Goal: Task Accomplishment & Management: Use online tool/utility

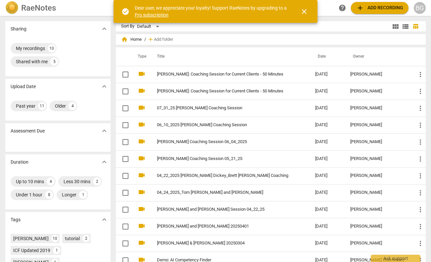
click at [360, 6] on span "add" at bounding box center [360, 8] width 8 height 8
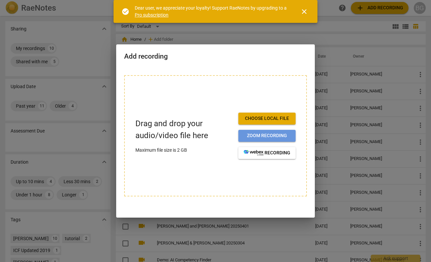
click at [262, 136] on span "Zoom recording" at bounding box center [266, 135] width 47 height 7
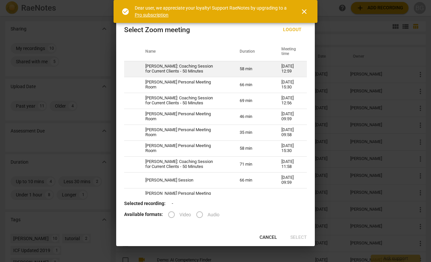
click at [183, 67] on td "[PERSON_NAME]: Coaching Session for Current Clients - 50 Minutes" at bounding box center [184, 69] width 94 height 16
radio input "true"
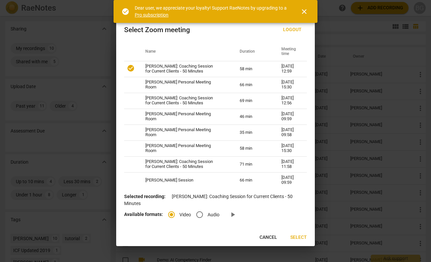
click at [299, 235] on span "Select" at bounding box center [298, 237] width 17 height 7
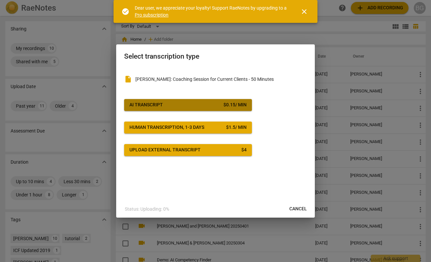
click at [211, 101] on button "AI Transcript $ 0.15 / min" at bounding box center [188, 105] width 128 height 12
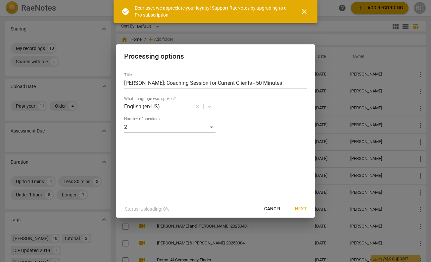
click at [303, 206] on span "Next" at bounding box center [301, 208] width 12 height 7
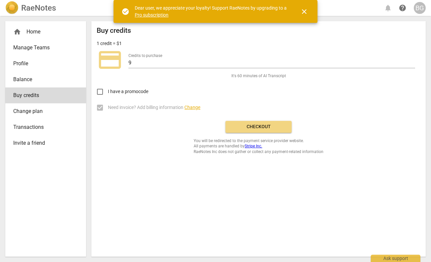
click at [262, 125] on span "Checkout" at bounding box center [259, 126] width 56 height 7
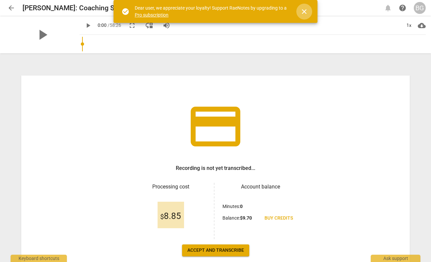
click at [304, 12] on span "close" at bounding box center [304, 12] width 8 height 8
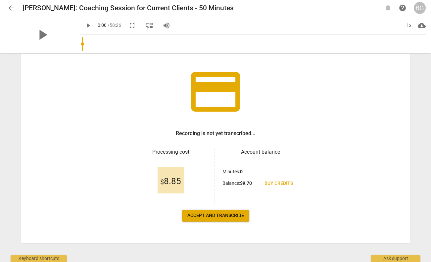
scroll to position [37, 0]
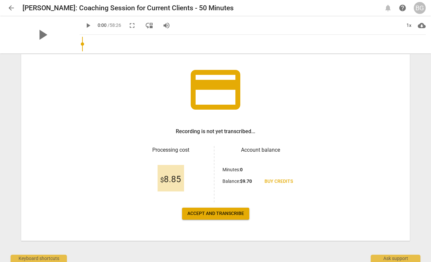
click at [225, 212] on span "Accept and transcribe" at bounding box center [215, 213] width 57 height 7
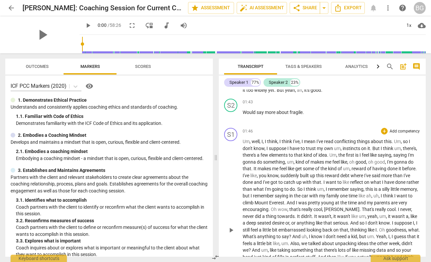
scroll to position [145, 0]
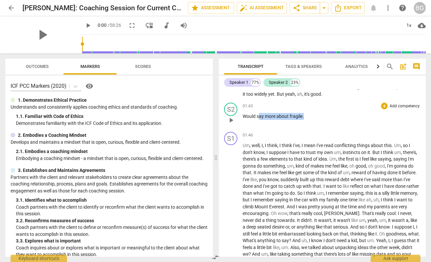
drag, startPoint x: 307, startPoint y: 114, endPoint x: 260, endPoint y: 113, distance: 46.6
click at [260, 113] on p "Would say more about fragile ." at bounding box center [331, 116] width 178 height 7
click at [268, 116] on span "more" at bounding box center [271, 115] width 12 height 5
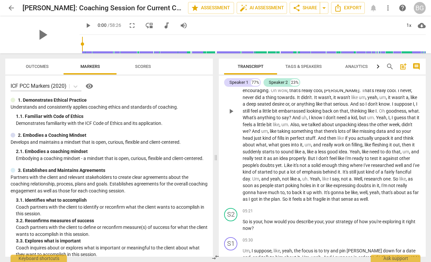
scroll to position [268, 0]
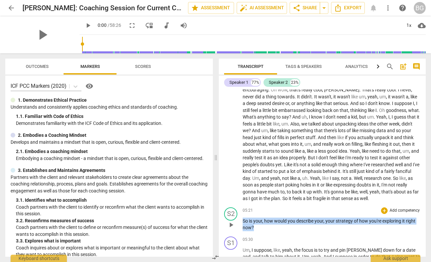
drag, startPoint x: 258, startPoint y: 227, endPoint x: 232, endPoint y: 220, distance: 26.6
click at [232, 220] on div "S2 play_arrow pause 05:21 + Add competency keyboard_arrow_right So is your , ho…" at bounding box center [322, 218] width 207 height 29
click at [384, 210] on div "+" at bounding box center [384, 210] width 7 height 7
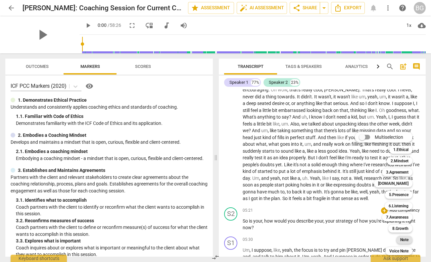
click at [405, 239] on b "Note" at bounding box center [404, 240] width 8 height 8
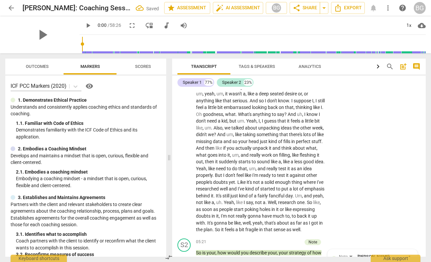
scroll to position [443, 0]
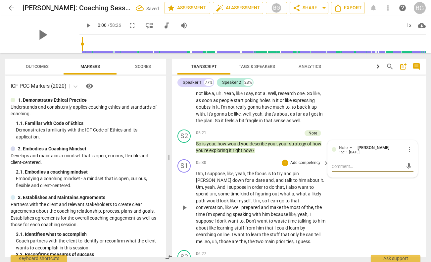
type textarea "I"
type textarea "I c"
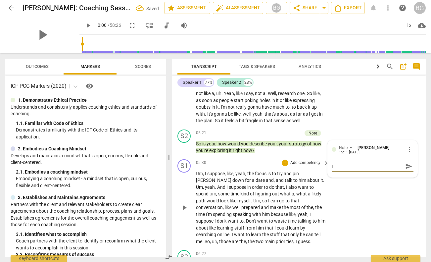
type textarea "I c"
type textarea "I co"
type textarea "I cou"
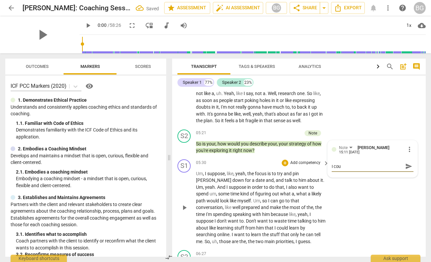
type textarea "I coul"
type textarea "I cou"
type textarea "I co"
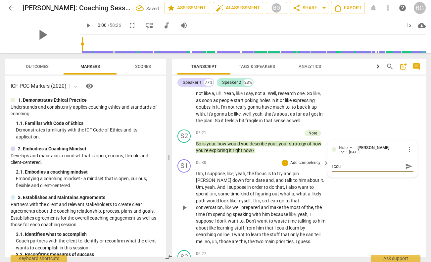
type textarea "I co"
type textarea "I c"
type textarea "I"
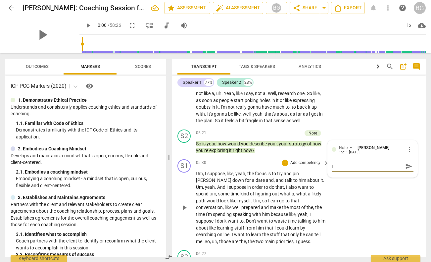
type textarea "I l"
type textarea "I le"
type textarea "I lef"
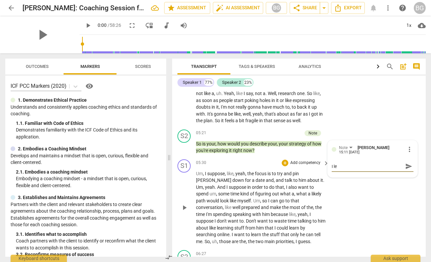
type textarea "I lef"
type textarea "I left"
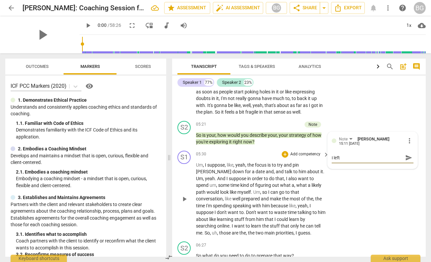
scroll to position [453, 0]
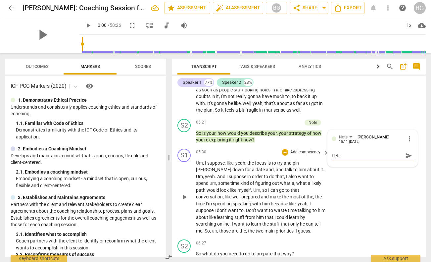
type textarea "I left '"
type textarea "I left 'f"
type textarea "I left 'fr"
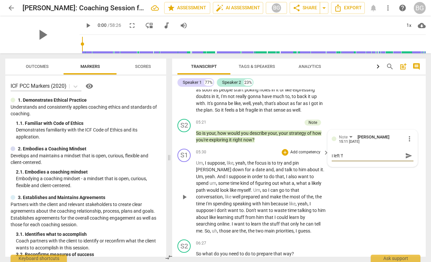
type textarea "I left 'fr"
type textarea "I left 'fra"
type textarea "I left 'frag"
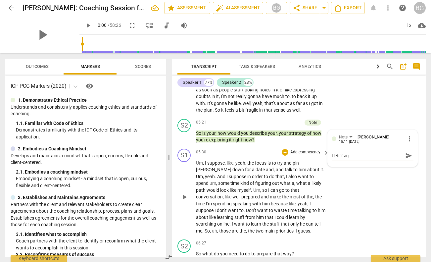
type textarea "I left 'fragi"
type textarea "I left 'fragil"
type textarea "I left 'fragile"
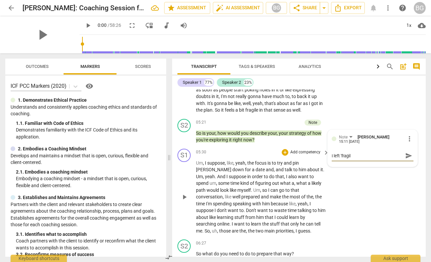
type textarea "I left 'fragile"
type textarea "I left 'fragile'"
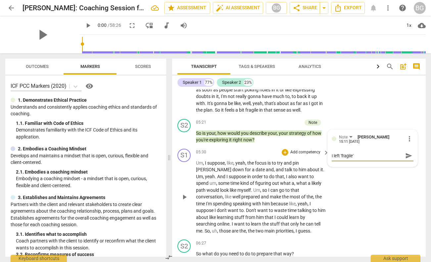
type textarea "I left 'fragile' t"
type textarea "I left 'fragile' to"
type textarea "I left 'fragile' too"
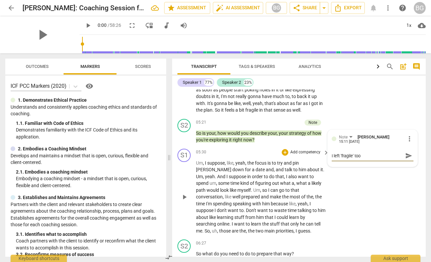
type textarea "I left 'fragile' too"
type textarea "I left 'fragile' too e"
type textarea "I left 'fragile' too ea"
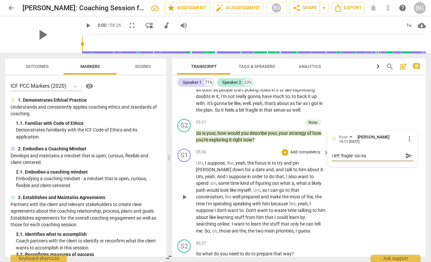
type textarea "I left 'fragile' too ear"
type textarea "I left 'fragile' too [PERSON_NAME]"
type textarea "I left 'fragile' too early"
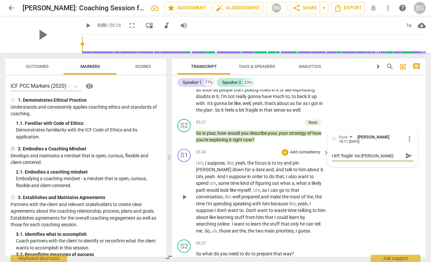
type textarea "I left 'fragile' too early"
type textarea "I left 'fragile' too early."
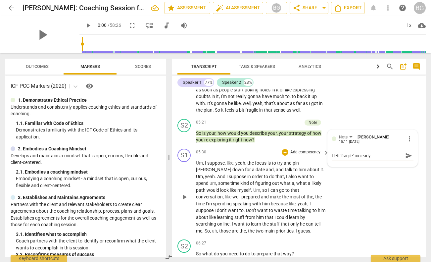
type textarea "I left 'fragile' too early. H"
type textarea "I left 'fragile' too early. He"
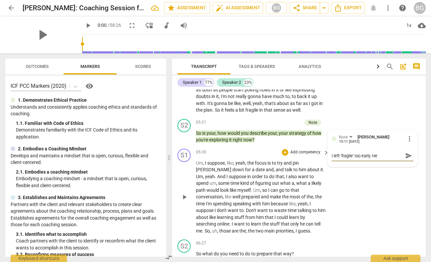
type textarea "I left 'fragile' too early. He"
type textarea "I left 'fragile' too early. He d"
type textarea "I left 'fragile' too early. He di"
type textarea "I left 'fragile' too early. He did"
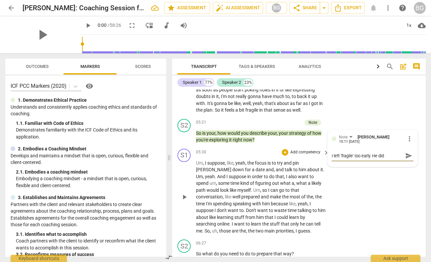
type textarea "I left 'fragile' too early. He didn"
type textarea "I left 'fragile' too early. He didn'"
type textarea "I left 'fragile' too early. He didn't"
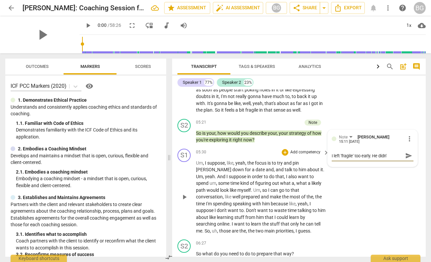
type textarea "I left 'fragile' too early. He didn't"
type textarea "I left 'fragile' too early. He didn't a"
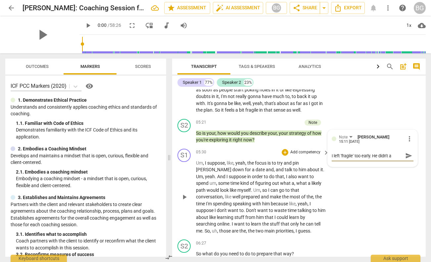
type textarea "I left 'fragile' too early. He didn't an"
type textarea "I left 'fragile' too early. He didn't ans"
type textarea "I left 'fragile' too early. He didn't answ"
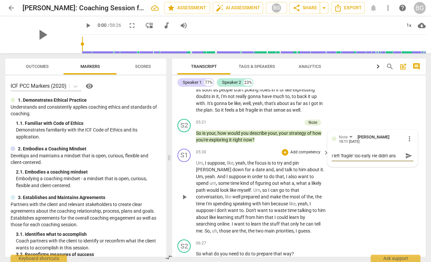
type textarea "I left 'fragile' too early. He didn't answ"
type textarea "I left 'fragile' too early. He didn't answe"
type textarea "I left 'fragile' too early. He didn't answer"
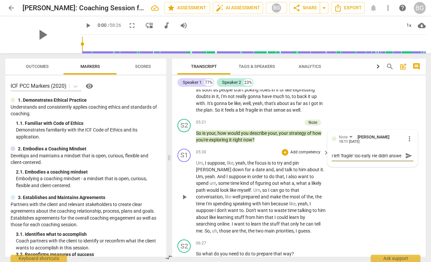
type textarea "I left 'fragile' too early. He didn't answer"
type textarea "I left 'fragile' too early. He didn't answer t"
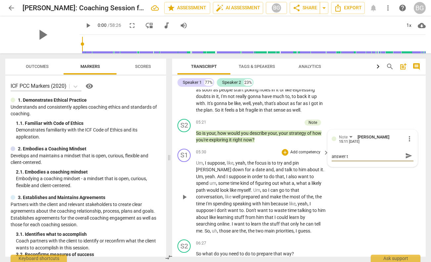
type textarea "I left 'fragile' too early. He didn't answer th"
type textarea "I left 'fragile' too early. He didn't answer the"
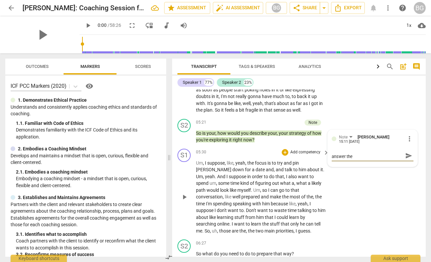
type textarea "I left 'fragile' too early. He didn't answer the"
type textarea "I left 'fragile' too early. He didn't answer the q"
type textarea "I left 'fragile' too early. He didn't answer the qu"
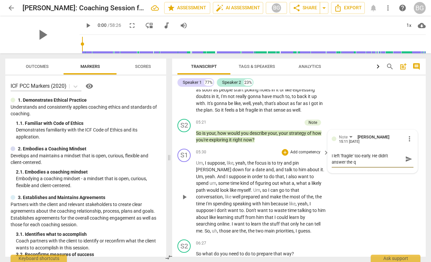
type textarea "I left 'fragile' too early. He didn't answer the qu"
type textarea "I left 'fragile' too early. He didn't answer the que"
type textarea "I left 'fragile' too early. He didn't answer the ques"
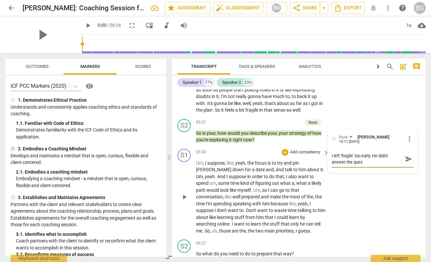
type textarea "I left 'fragile' too early. He didn't answer the quest"
type textarea "I left 'fragile' too early. He didn't answer the questi"
type textarea "I left 'fragile' too early. He didn't answer the questio"
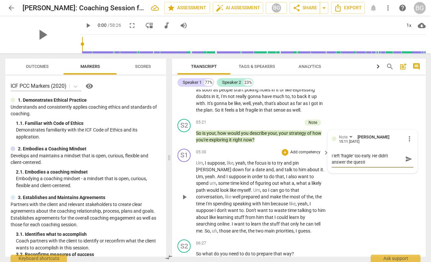
type textarea "I left 'fragile' too early. He didn't answer the questio"
type textarea "I left 'fragile' too early. He didn't answer the question"
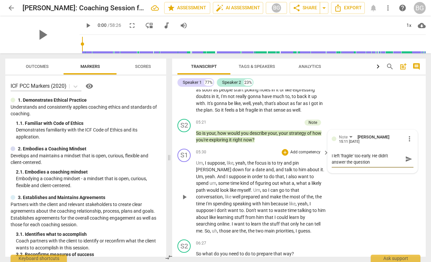
type textarea "I left 'fragile' too early. He didn't answer the question d"
type textarea "I left 'fragile' too early. He didn't answer the question di"
type textarea "I left 'fragile' too early. He didn't answer the question dir"
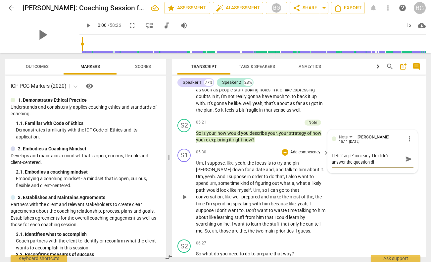
type textarea "I left 'fragile' too early. He didn't answer the question dir"
type textarea "I left 'fragile' too early. He didn't answer the question dire"
type textarea "I left 'fragile' too early. He didn't answer the question direc"
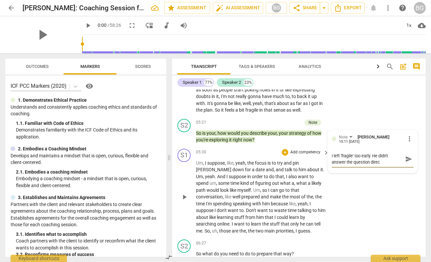
type textarea "I left 'fragile' too early. He didn't answer the question direct"
type textarea "I left 'fragile' too early. He didn't answer the question directl"
type textarea "I left 'fragile' too early. He didn't answer the question directly"
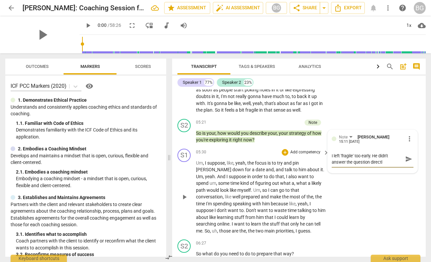
type textarea "I left 'fragile' too early. He didn't answer the question directly"
type textarea "I left 'fragile' too early. He didn't answer the question directly."
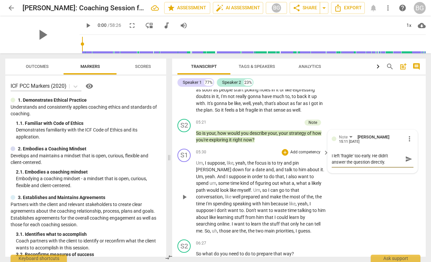
type textarea "I left 'fragile' too early. He didn't answer the question directly. I"
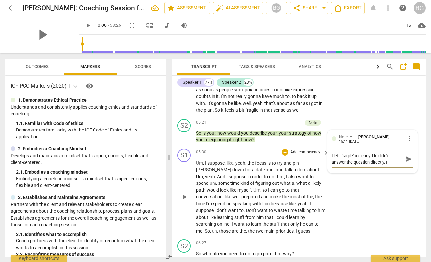
type textarea "I left 'fragile' too early. He didn't answer the question directly. I"
type textarea "I left 'fragile' too early. He didn't answer the question directly. It"
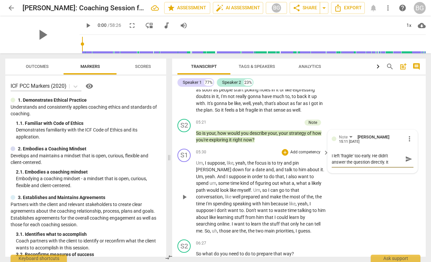
type textarea "I left 'fragile' too early. He didn't answer the question directly. It m"
type textarea "I left 'fragile' too early. He didn't answer the question directly. It ma"
type textarea "I left 'fragile' too early. He didn't answer the question directly. It may"
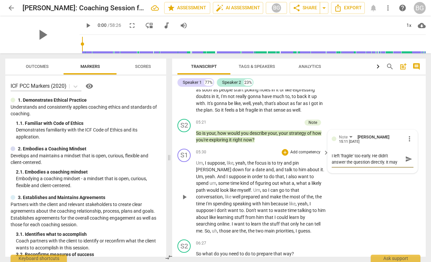
type textarea "I left 'fragile' too early. He didn't answer the question directly. It may"
type textarea "I left 'fragile' too early. He didn't answer the question directly. It may h"
type textarea "I left 'fragile' too early. He didn't answer the question directly. It may ha"
type textarea "I left 'fragile' too early. He didn't answer the question directly. It may hav"
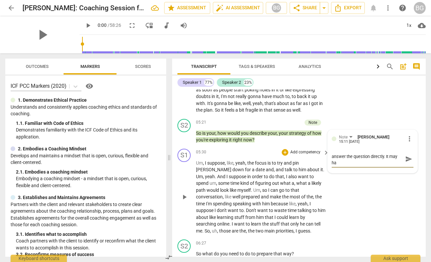
type textarea "I left 'fragile' too early. He didn't answer the question directly. It may hav"
type textarea "I left 'fragile' too early. He didn't answer the question directly. It may have"
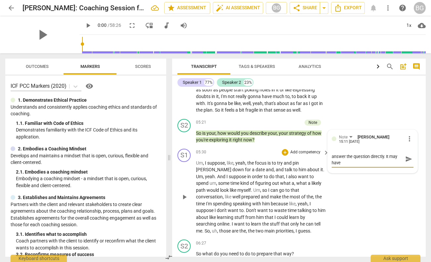
type textarea "I left 'fragile' too early. He didn't answer the question directly. It may have…"
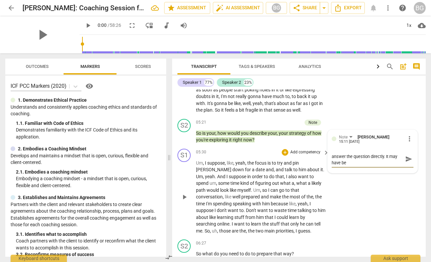
type textarea "I left 'fragile' too early. He didn't answer the question directly. It may have…"
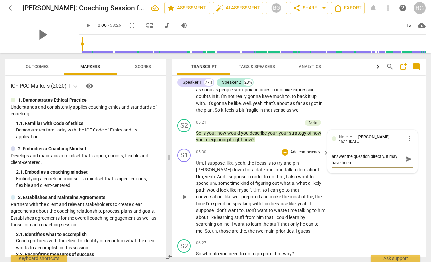
type textarea "I left 'fragile' too early. He didn't answer the question directly. It may have…"
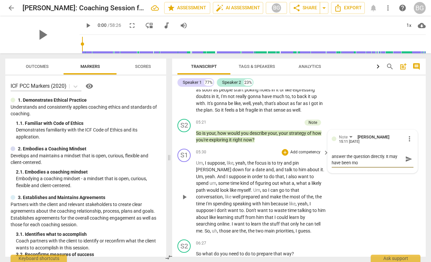
type textarea "I left 'fragile' too early. He didn't answer the question directly. It may have…"
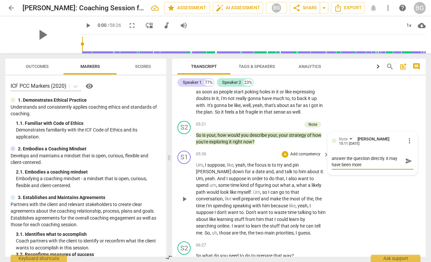
scroll to position [452, 0]
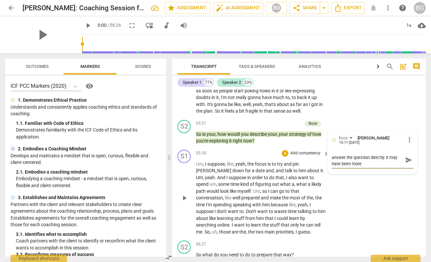
type textarea "I left 'fragile' too early. He didn't answer the question directly. It may have…"
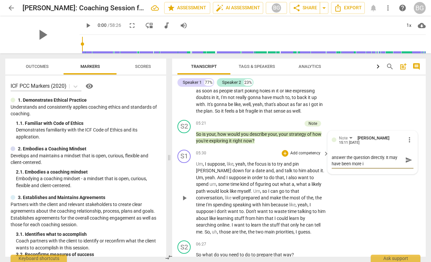
type textarea "I left 'fragile' too early. He didn't answer the question directly. It may have…"
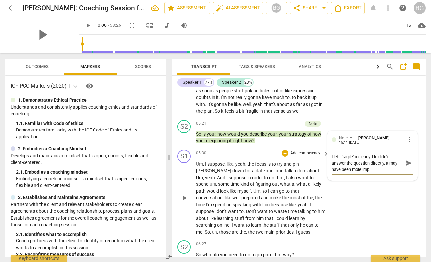
type textarea "I left 'fragile' too early. He didn't answer the question directly. It may have…"
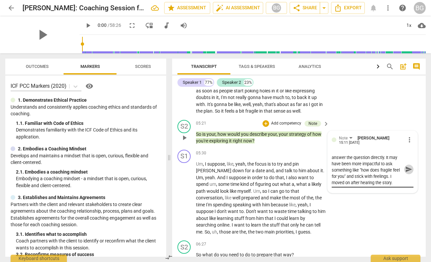
click at [408, 173] on span "send" at bounding box center [408, 168] width 7 height 7
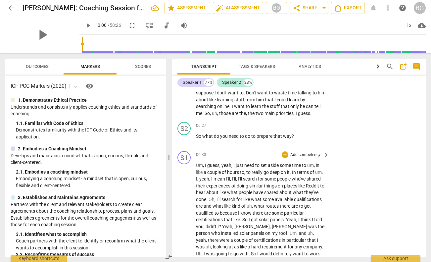
scroll to position [566, 0]
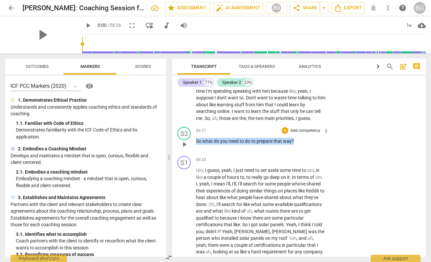
drag, startPoint x: 296, startPoint y: 149, endPoint x: 185, endPoint y: 147, distance: 110.8
click at [185, 147] on div "S2 play_arrow pause 06:27 + Add competency keyboard_arrow_right So what do you …" at bounding box center [298, 138] width 253 height 29
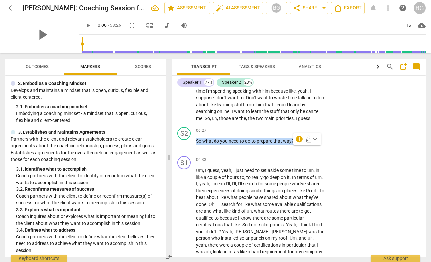
scroll to position [140, 0]
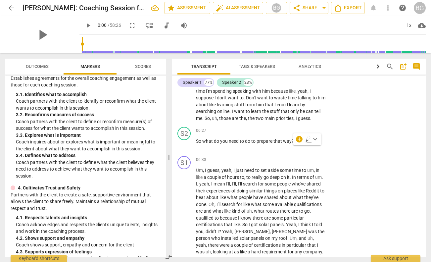
click at [298, 136] on div "+ keyboard_arrow_down" at bounding box center [307, 139] width 28 height 12
click at [298, 137] on div "+" at bounding box center [299, 139] width 7 height 7
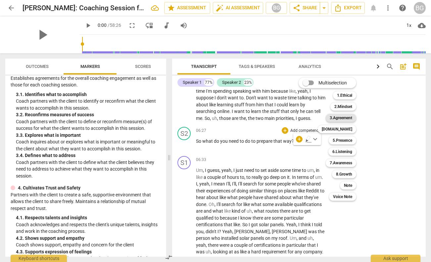
click at [343, 116] on b "3.Agreement" at bounding box center [340, 118] width 22 height 8
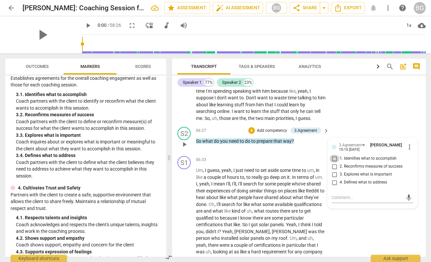
click at [335, 162] on input "1. Identifies what to accomplish" at bounding box center [334, 158] width 11 height 8
click at [252, 134] on div "+" at bounding box center [251, 130] width 7 height 7
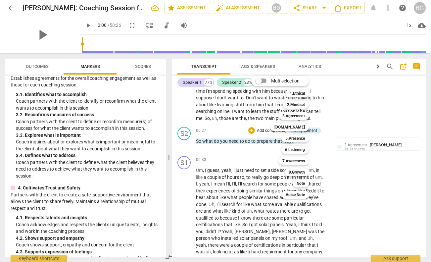
click at [249, 150] on div "Multiselection m 1.Ethical 1 2.Mindset 2 3.Agreement 3 [DOMAIN_NAME] 4 5.Presen…" at bounding box center [284, 137] width 73 height 126
click at [225, 130] on div at bounding box center [215, 131] width 431 height 262
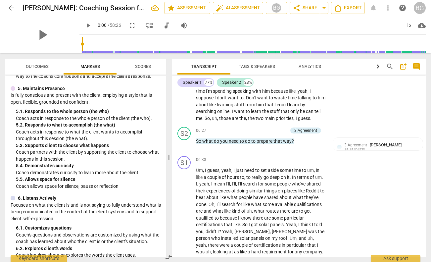
scroll to position [346, 0]
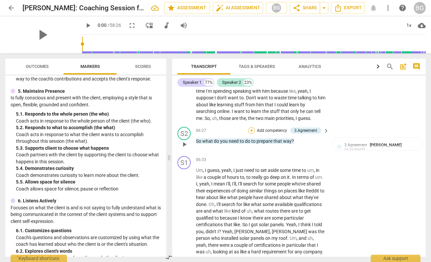
click at [250, 134] on div "+" at bounding box center [251, 130] width 7 height 7
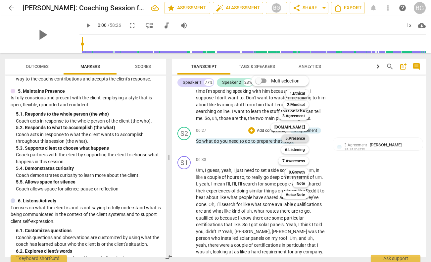
click at [289, 138] on b "5.Presence" at bounding box center [295, 138] width 20 height 8
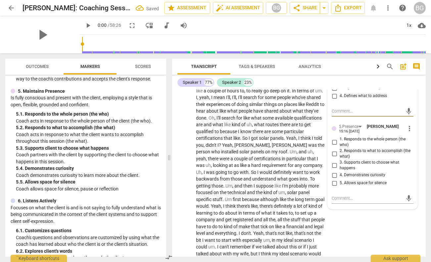
scroll to position [653, 0]
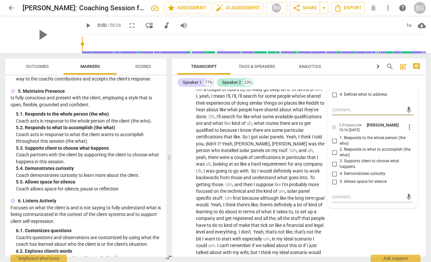
click at [333, 156] on input "2. Responds to what to accomplish (the what)" at bounding box center [334, 152] width 11 height 8
click at [334, 168] on input "3. Supports client to choose what happens" at bounding box center [334, 164] width 11 height 8
click at [338, 178] on input "4. Demonstrates curiosity" at bounding box center [334, 174] width 11 height 8
click at [334, 186] on input "5. Allows space for silence" at bounding box center [334, 182] width 11 height 8
click at [229, 164] on span "looking" at bounding box center [221, 163] width 16 height 5
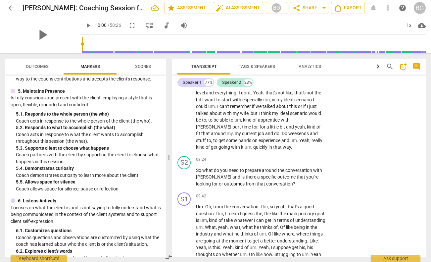
scroll to position [793, 0]
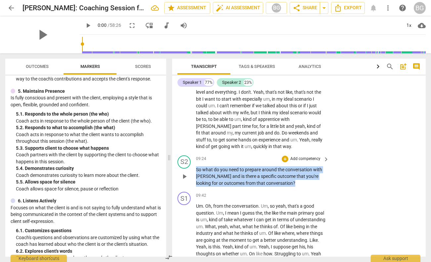
drag, startPoint x: 272, startPoint y: 190, endPoint x: 195, endPoint y: 173, distance: 78.3
click at [195, 173] on div "S2 play_arrow pause 09:24 + Add competency keyboard_arrow_right So what do you …" at bounding box center [298, 171] width 253 height 37
click at [273, 181] on div "+" at bounding box center [272, 181] width 7 height 7
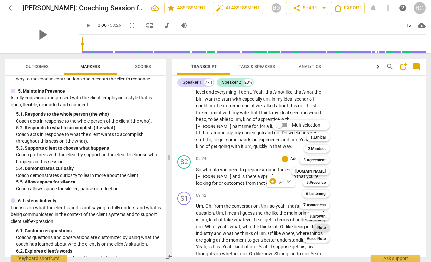
click at [326, 225] on b "Note" at bounding box center [321, 227] width 8 height 8
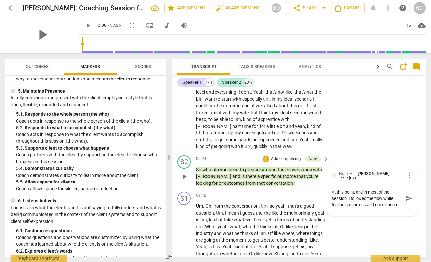
scroll to position [6, 0]
click at [408, 202] on span "send" at bounding box center [408, 198] width 7 height 7
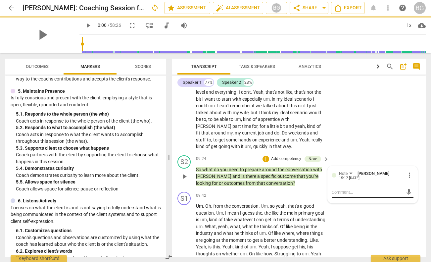
scroll to position [0, 0]
click at [269, 162] on div "+" at bounding box center [265, 158] width 7 height 7
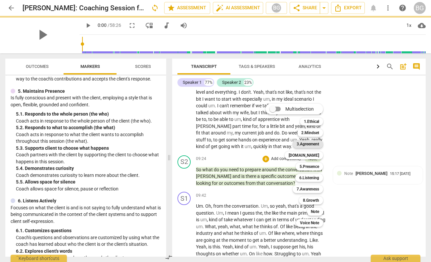
click at [309, 142] on b "3.Agreement" at bounding box center [307, 144] width 22 height 8
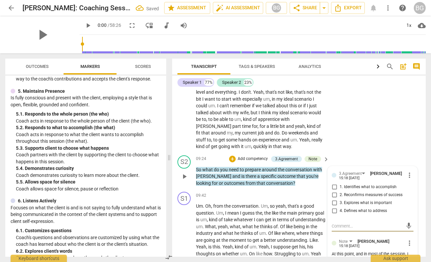
click at [334, 191] on input "1. Identifies what to accomplish" at bounding box center [334, 187] width 11 height 8
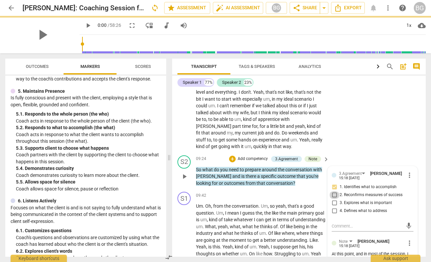
click at [336, 199] on input "2. Reconfirms measures of success" at bounding box center [334, 195] width 11 height 8
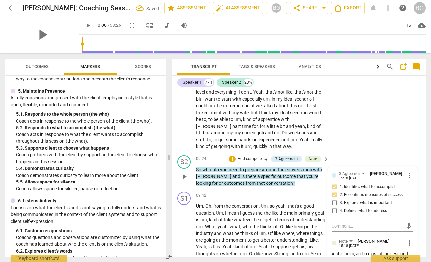
click at [335, 207] on input "3. Explores what is important" at bounding box center [334, 203] width 11 height 8
click at [284, 187] on p "So what do you need to prepare around the conversation with [PERSON_NAME] and i…" at bounding box center [261, 176] width 130 height 21
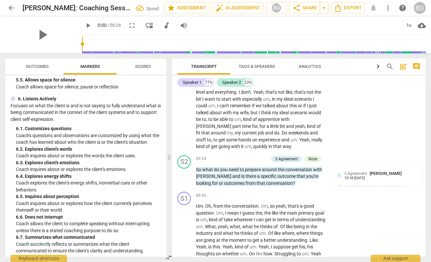
scroll to position [446, 0]
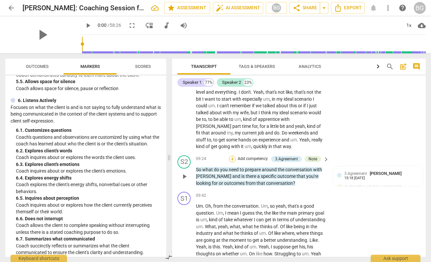
click at [233, 162] on div "+" at bounding box center [232, 158] width 7 height 7
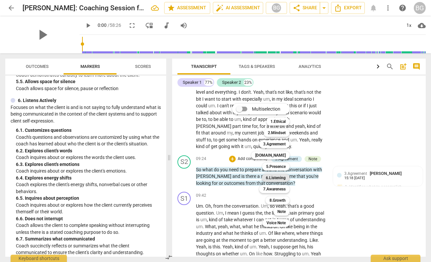
click at [275, 177] on b "6.Listening" at bounding box center [276, 178] width 20 height 8
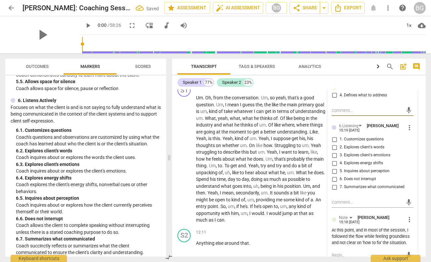
scroll to position [909, 0]
click at [334, 143] on input "1. Customizes questions" at bounding box center [334, 139] width 11 height 8
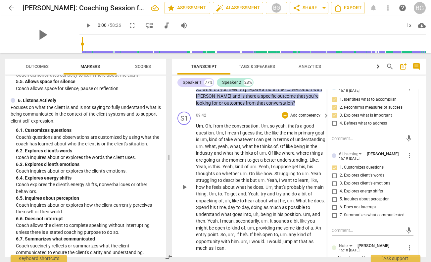
scroll to position [881, 0]
click at [286, 135] on span "the" at bounding box center [283, 131] width 8 height 5
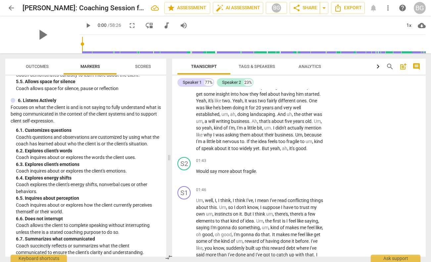
scroll to position [121, 0]
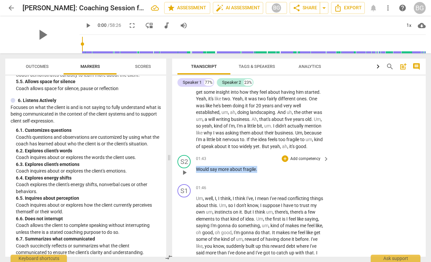
drag, startPoint x: 260, startPoint y: 168, endPoint x: 193, endPoint y: 166, distance: 67.2
click at [193, 166] on div "S2 play_arrow pause 01:43 + Add competency keyboard_arrow_right Would say more …" at bounding box center [298, 166] width 253 height 29
click at [263, 158] on div "+" at bounding box center [263, 160] width 7 height 7
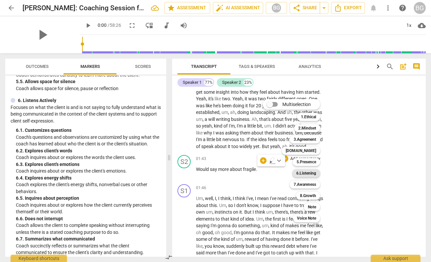
click at [309, 172] on b "6.Listening" at bounding box center [306, 173] width 20 height 8
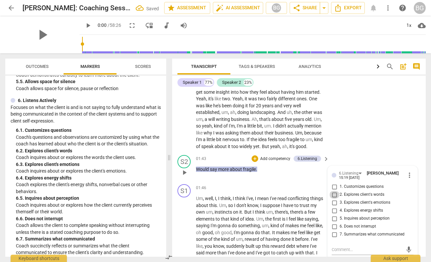
click at [334, 194] on input "2. Explores client's words" at bounding box center [334, 195] width 11 height 8
click at [347, 142] on div "S1 play_arrow pause 00:33 + Add competency keyboard_arrow_right Well , yeah , u…" at bounding box center [298, 104] width 253 height 98
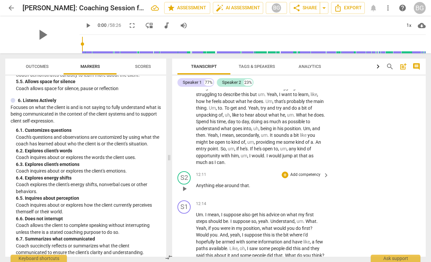
scroll to position [983, 0]
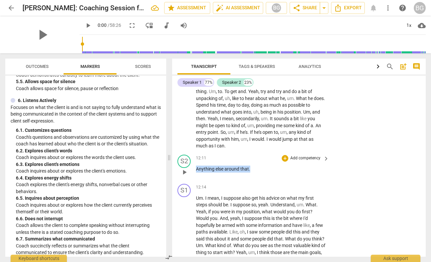
drag, startPoint x: 196, startPoint y: 175, endPoint x: 265, endPoint y: 178, distance: 68.5
click at [265, 172] on p "Anything else around that ." at bounding box center [261, 168] width 130 height 7
click at [286, 161] on div "+" at bounding box center [285, 158] width 7 height 7
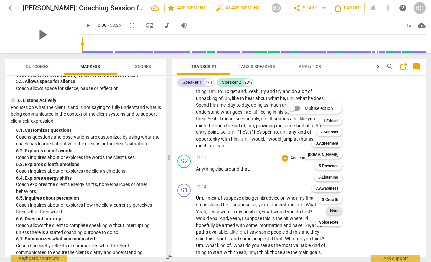
click at [337, 211] on b "Note" at bounding box center [334, 211] width 8 height 8
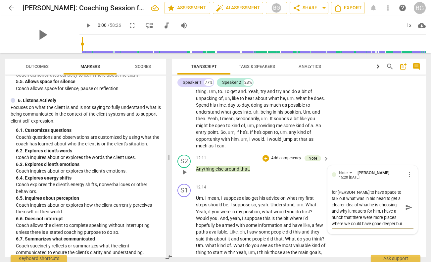
scroll to position [6, 0]
click at [409, 214] on span "send" at bounding box center [408, 209] width 7 height 7
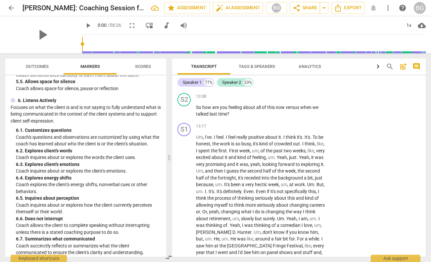
scroll to position [1159, 0]
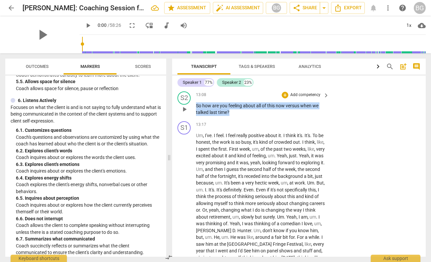
drag, startPoint x: 237, startPoint y: 119, endPoint x: 194, endPoint y: 109, distance: 43.8
click at [194, 109] on div "S2 play_arrow pause 13:08 + Add competency keyboard_arrow_right So how are you …" at bounding box center [298, 104] width 253 height 30
click at [287, 98] on div "+" at bounding box center [285, 95] width 7 height 7
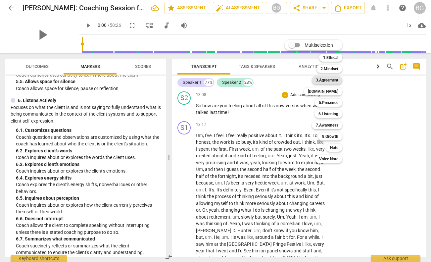
click at [328, 81] on b "3.Agreement" at bounding box center [327, 80] width 22 height 8
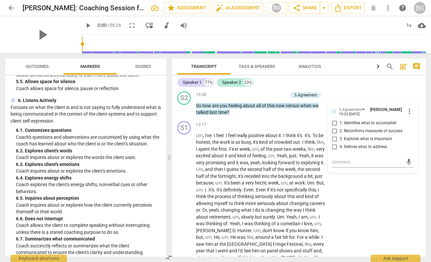
click at [347, 89] on div "S1 play_arrow pause 12:14 + Add competency keyboard_arrow_right Um . I mean , I…" at bounding box center [298, 47] width 253 height 84
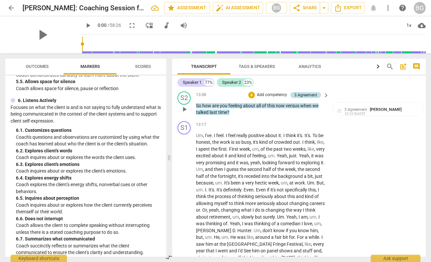
click at [313, 98] on div "3.Agreement" at bounding box center [305, 95] width 23 height 6
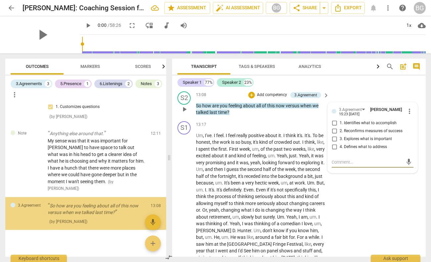
scroll to position [374, 0]
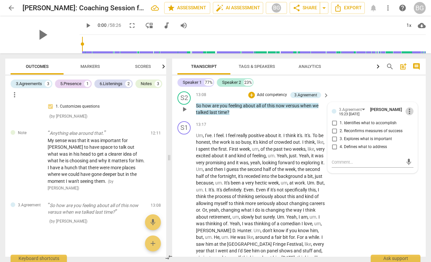
click at [409, 115] on span "more_vert" at bounding box center [409, 111] width 8 height 8
click at [413, 130] on li "Delete" at bounding box center [413, 130] width 23 height 13
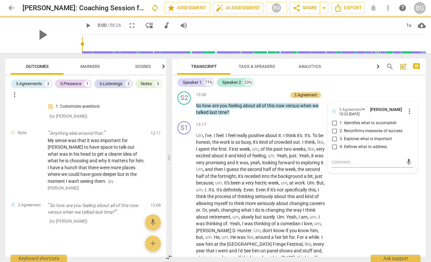
scroll to position [341, 0]
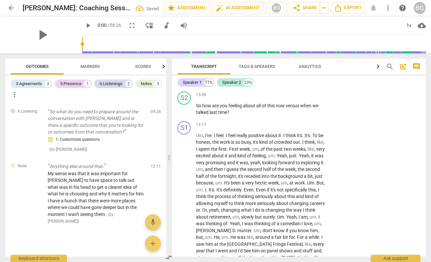
click at [35, 68] on span "Outcomes" at bounding box center [37, 66] width 23 height 5
click at [86, 68] on span "Markers" at bounding box center [90, 66] width 20 height 5
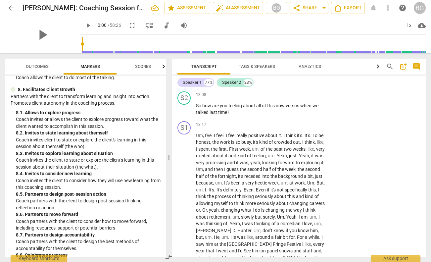
scroll to position [825, 0]
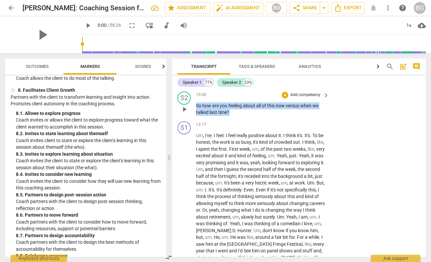
drag, startPoint x: 234, startPoint y: 118, endPoint x: 196, endPoint y: 111, distance: 39.4
click at [196, 111] on div "S2 play_arrow pause 13:08 + Add competency keyboard_arrow_right So how are you …" at bounding box center [298, 104] width 253 height 30
click at [236, 112] on div "+" at bounding box center [235, 110] width 7 height 7
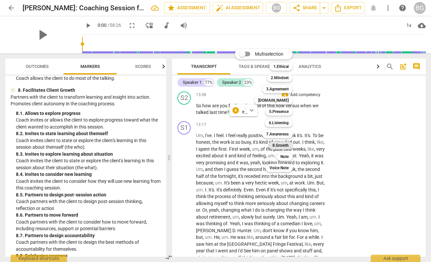
click at [280, 145] on b "8.Growth" at bounding box center [280, 145] width 16 height 8
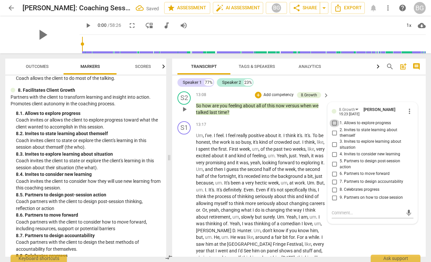
click at [334, 127] on input "1. Allows to explore progress" at bounding box center [334, 123] width 11 height 8
click at [333, 137] on input "2. Invites to state learning about themself" at bounding box center [334, 133] width 11 height 8
click at [335, 149] on input "3. Invites to explore learning about situation" at bounding box center [334, 145] width 11 height 8
click at [334, 137] on input "2. Invites to state learning about themself" at bounding box center [334, 133] width 11 height 8
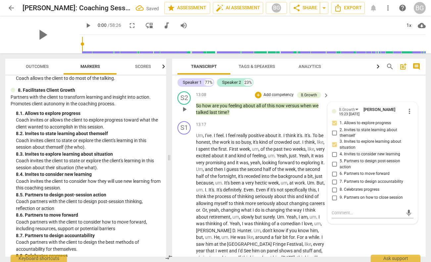
click at [334, 137] on input "2. Invites to state learning about themself" at bounding box center [334, 133] width 11 height 8
click at [287, 158] on span "Yeah" at bounding box center [282, 155] width 10 height 5
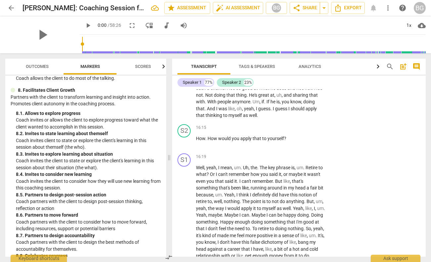
scroll to position [1378, 0]
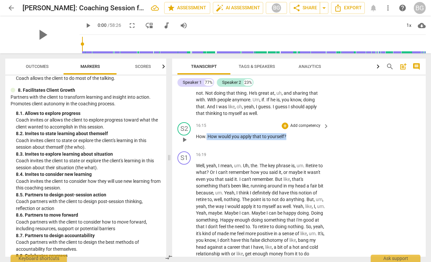
drag, startPoint x: 288, startPoint y: 142, endPoint x: 207, endPoint y: 143, distance: 81.7
click at [207, 140] on p "How . How would you apply that to yourself ?" at bounding box center [261, 136] width 130 height 7
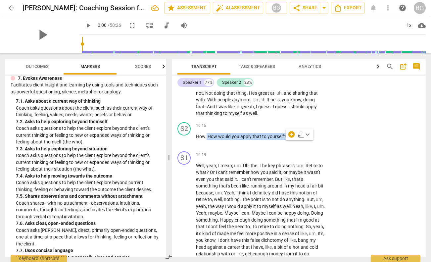
scroll to position [630, 0]
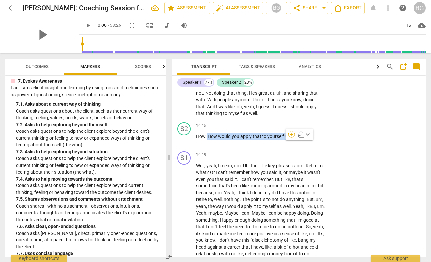
click at [292, 134] on div "+" at bounding box center [291, 134] width 7 height 7
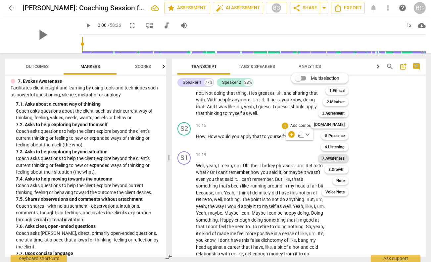
click at [335, 157] on b "7.Awareness" at bounding box center [333, 158] width 22 height 8
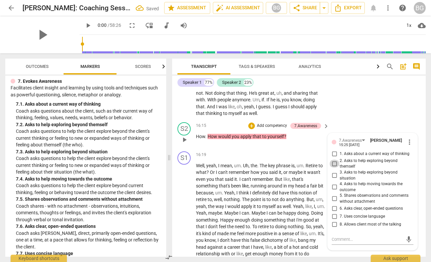
click at [334, 167] on input "2. Asks to help exploring beyond themself" at bounding box center [334, 163] width 11 height 8
click at [335, 158] on input "1. Asks about a current way of thinking" at bounding box center [334, 154] width 11 height 8
click at [334, 179] on input "3. Asks to help exploring beyond situation" at bounding box center [334, 175] width 11 height 8
click at [257, 175] on span "how" at bounding box center [255, 171] width 10 height 5
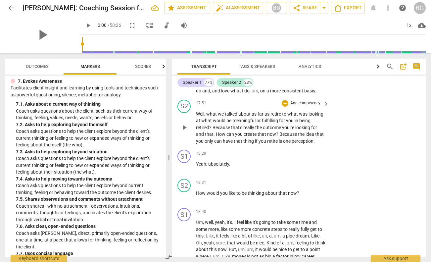
scroll to position [1554, 0]
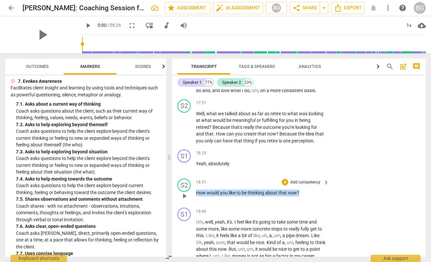
drag, startPoint x: 302, startPoint y: 208, endPoint x: 196, endPoint y: 203, distance: 106.0
click at [196, 196] on p "How would you like to be thinking about that now ?" at bounding box center [261, 192] width 130 height 7
click at [286, 185] on div "+" at bounding box center [285, 182] width 7 height 7
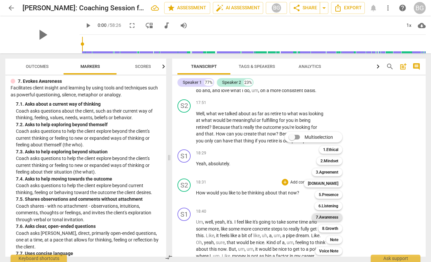
click at [332, 216] on b "7.Awareness" at bounding box center [327, 217] width 22 height 8
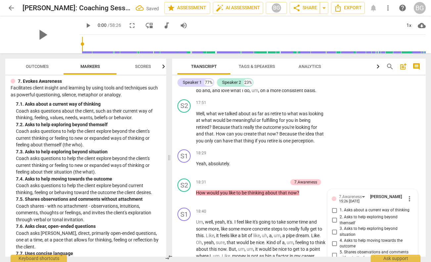
scroll to position [1690, 0]
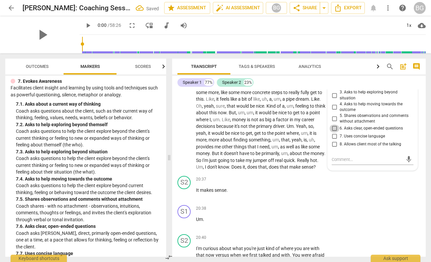
click at [334, 132] on input "6. Asks clear, open-ended questions" at bounding box center [334, 128] width 11 height 8
click at [332, 140] on input "7. Uses concise language" at bounding box center [334, 136] width 11 height 8
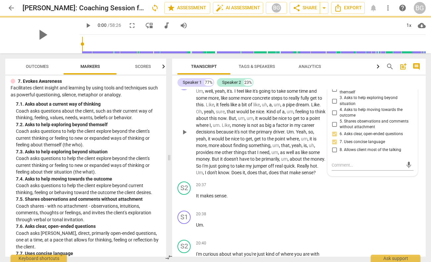
scroll to position [1681, 0]
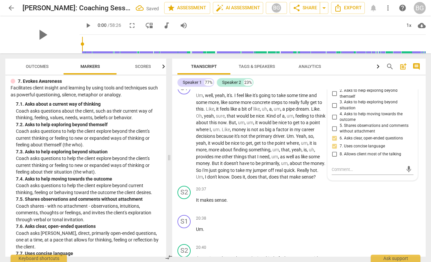
click at [335, 158] on input "8. Allows client most of the talking" at bounding box center [334, 154] width 11 height 8
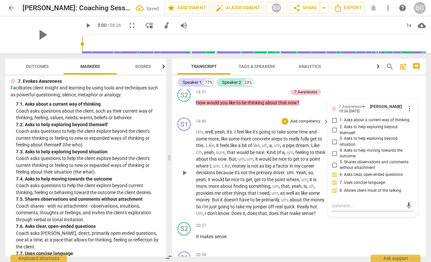
scroll to position [1644, 0]
click at [336, 124] on input "1. Asks about a current way of thinking" at bounding box center [334, 120] width 11 height 8
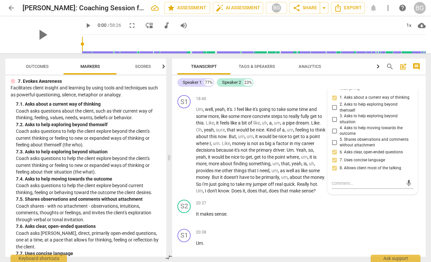
scroll to position [1679, 0]
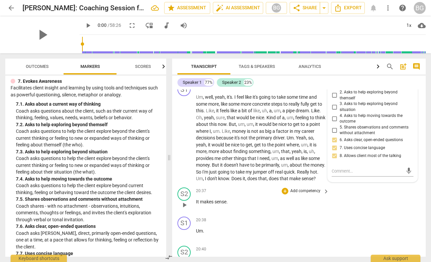
click at [355, 213] on div "S2 play_arrow pause 20:37 + Add competency keyboard_arrow_right It makes sense ." at bounding box center [298, 199] width 253 height 29
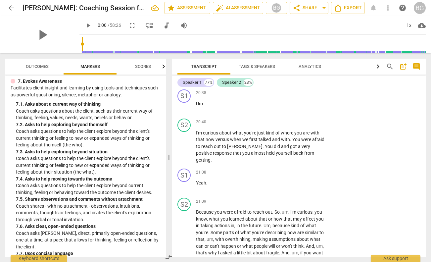
scroll to position [1811, 0]
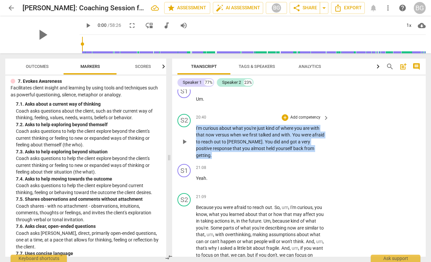
drag, startPoint x: 296, startPoint y: 169, endPoint x: 197, endPoint y: 147, distance: 101.8
click at [196, 147] on div "S2 play_arrow pause 20:40 + Add competency keyboard_arrow_right I'm curious abo…" at bounding box center [298, 136] width 253 height 50
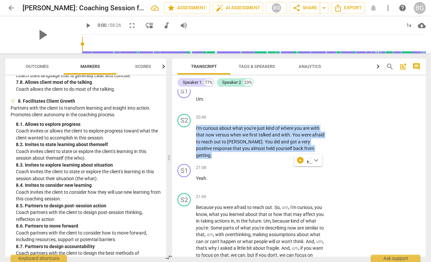
scroll to position [815, 0]
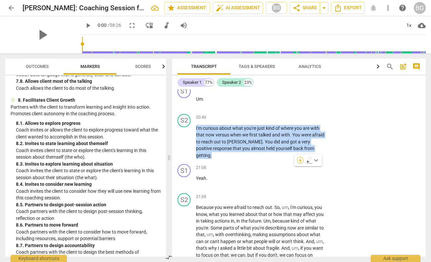
click at [300, 159] on div "+" at bounding box center [300, 160] width 7 height 7
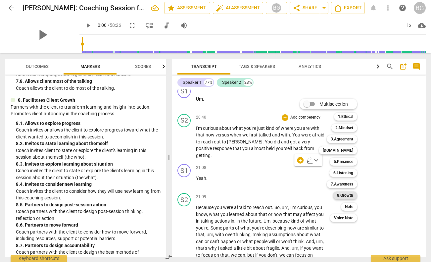
click at [343, 195] on b "8.Growth" at bounding box center [345, 195] width 16 height 8
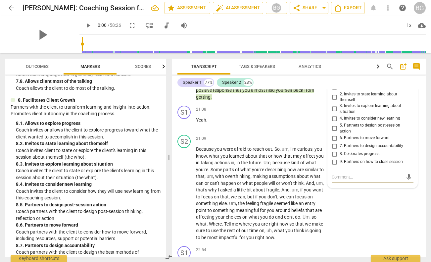
scroll to position [1861, 0]
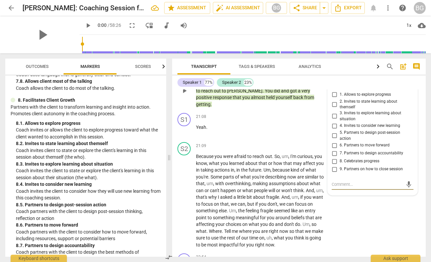
click at [335, 130] on input "4. Invites to consider new learning" at bounding box center [334, 126] width 11 height 8
click at [259, 137] on div "21:08 + Add competency keyboard_arrow_right Yeah ." at bounding box center [263, 125] width 134 height 24
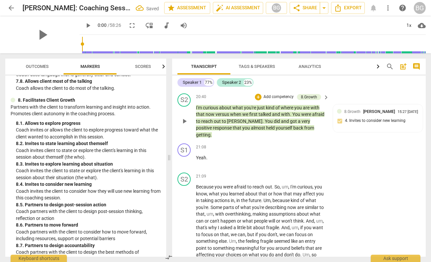
scroll to position [1827, 0]
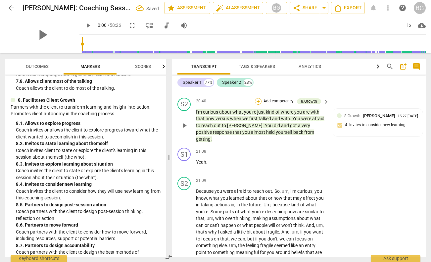
click at [258, 105] on div "+" at bounding box center [258, 101] width 7 height 7
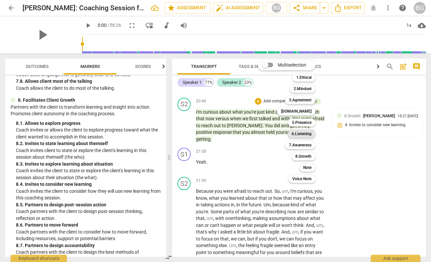
click at [304, 132] on b "6.Listening" at bounding box center [301, 134] width 20 height 8
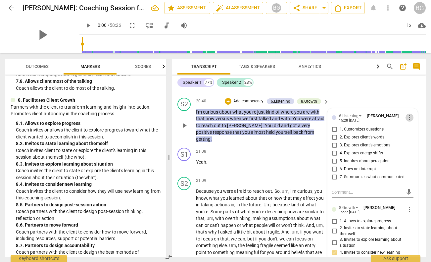
click at [409, 121] on span "more_vert" at bounding box center [409, 117] width 8 height 8
click at [412, 149] on li "Delete" at bounding box center [413, 150] width 23 height 13
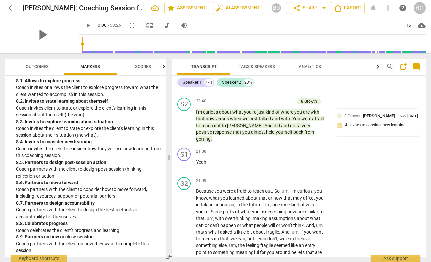
scroll to position [858, 0]
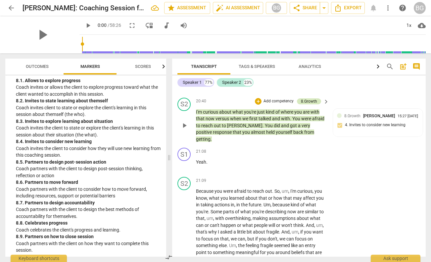
click at [308, 104] on div "8.Growth" at bounding box center [309, 101] width 16 height 6
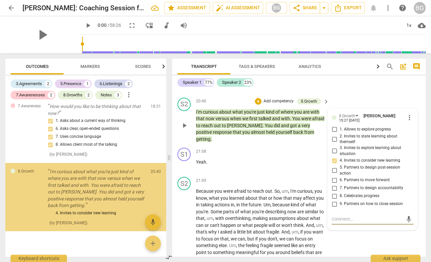
scroll to position [582, 0]
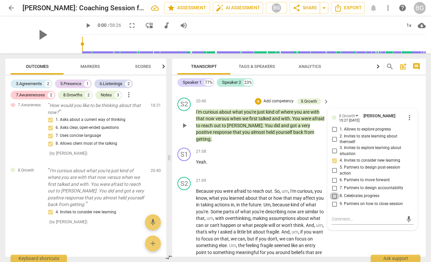
click at [337, 200] on input "8. Celebrates progress" at bounding box center [334, 196] width 11 height 8
click at [305, 143] on p "I'm curious about what you're just kind of where you are with that now versus w…" at bounding box center [261, 126] width 130 height 34
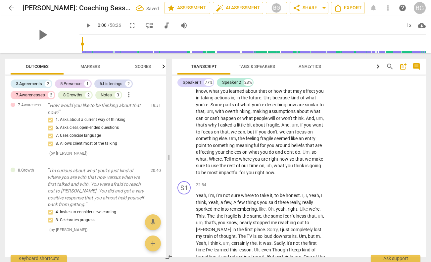
scroll to position [1935, 0]
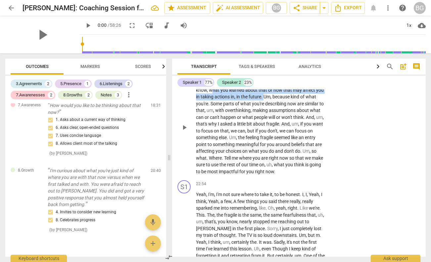
drag, startPoint x: 211, startPoint y: 103, endPoint x: 264, endPoint y: 110, distance: 53.7
click at [264, 110] on p "Because you were afraid to reach out . So , um , I'm curious , you know , what …" at bounding box center [261, 127] width 130 height 95
click at [39, 66] on span "Outcomes" at bounding box center [37, 66] width 23 height 5
click at [85, 68] on span "Markers" at bounding box center [90, 66] width 20 height 5
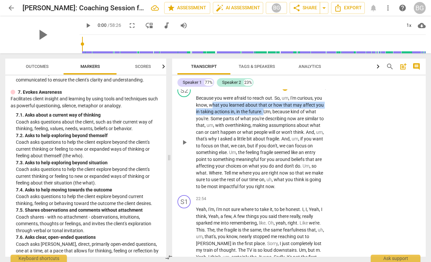
scroll to position [1919, 0]
click at [286, 91] on div "+" at bounding box center [285, 88] width 7 height 7
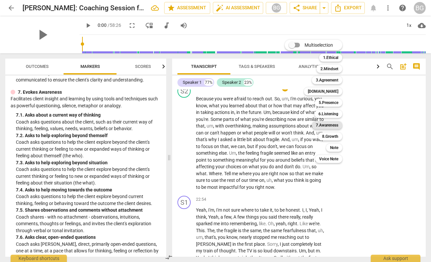
click at [324, 122] on b "7.Awareness" at bounding box center [327, 125] width 22 height 8
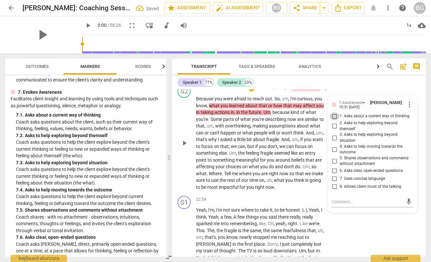
click at [334, 120] on input "1. Asks about a current way of thinking" at bounding box center [334, 116] width 11 height 8
click at [278, 135] on span "or" at bounding box center [278, 132] width 5 height 5
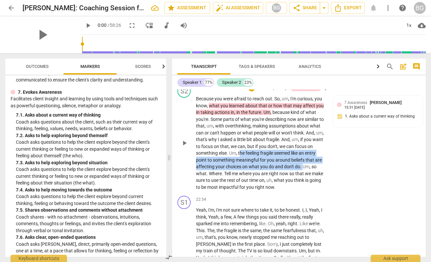
drag, startPoint x: 241, startPoint y: 165, endPoint x: 303, endPoint y: 180, distance: 63.9
click at [303, 180] on p "Because you were afraid to reach out . So , um , I'm curious , you know , what …" at bounding box center [261, 142] width 130 height 95
click at [315, 172] on div "+" at bounding box center [315, 171] width 7 height 7
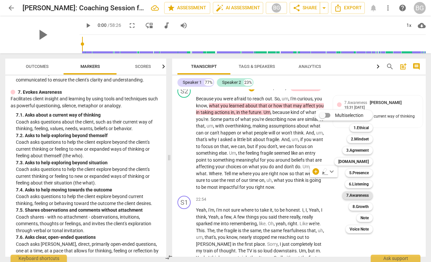
click at [361, 192] on b "7.Awareness" at bounding box center [357, 195] width 22 height 8
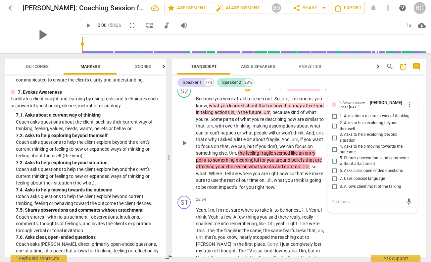
click at [333, 120] on input "1. Asks about a current way of thinking" at bounding box center [334, 116] width 11 height 8
click at [337, 96] on div "S2 play_arrow pause 21:09 + Add competency 7.Awarenesses keyboard_arrow_right B…" at bounding box center [298, 137] width 253 height 111
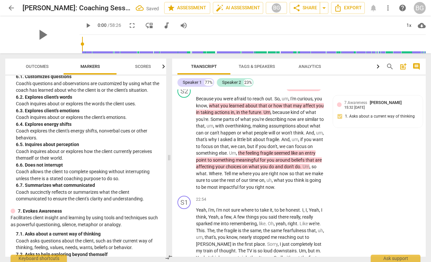
scroll to position [476, 0]
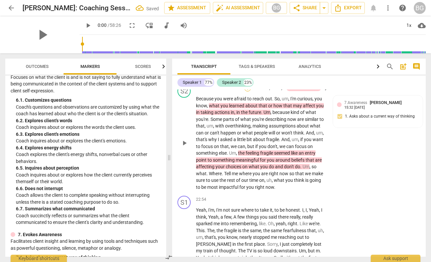
click at [250, 91] on div "+" at bounding box center [247, 88] width 7 height 7
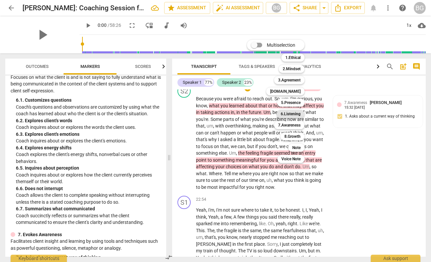
click at [293, 115] on b "6.Listening" at bounding box center [291, 114] width 20 height 8
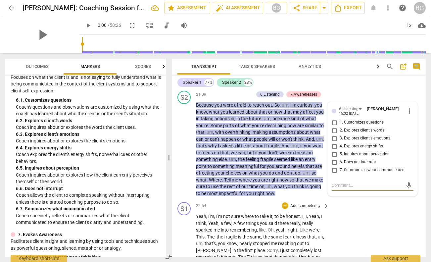
scroll to position [1912, 0]
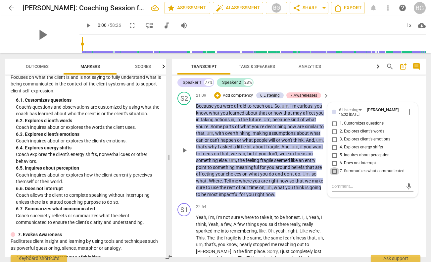
click at [334, 175] on input "7. Summarizes what communicated" at bounding box center [334, 171] width 11 height 8
click at [351, 89] on div "S1 play_arrow pause 21:08 + Add competency keyboard_arrow_right Yeah ." at bounding box center [298, 74] width 253 height 29
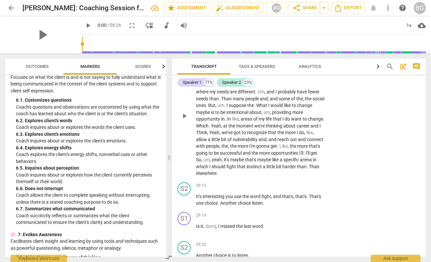
scroll to position [2413, 0]
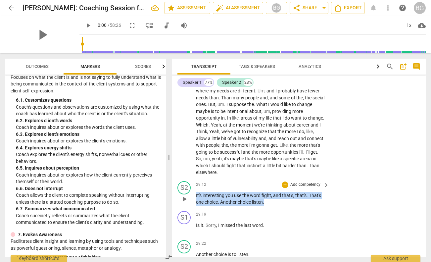
drag, startPoint x: 270, startPoint y: 215, endPoint x: 201, endPoint y: 199, distance: 71.2
click at [201, 199] on div "29:12 + Add competency keyboard_arrow_right It's interesting you use the word f…" at bounding box center [263, 193] width 134 height 24
click at [272, 205] on div "+" at bounding box center [271, 206] width 7 height 7
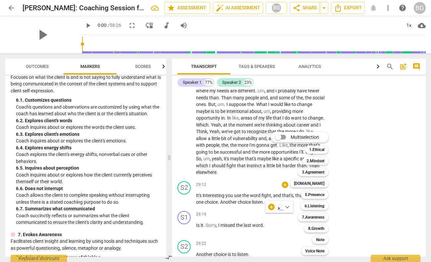
click at [317, 202] on div "6.Listening 6" at bounding box center [318, 205] width 40 height 11
click at [317, 204] on b "6.Listening" at bounding box center [314, 206] width 20 height 8
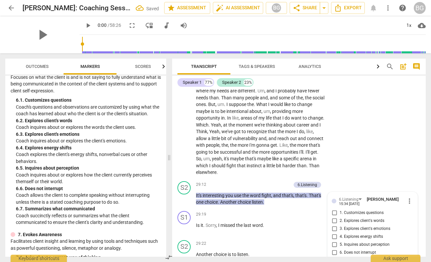
scroll to position [2529, 0]
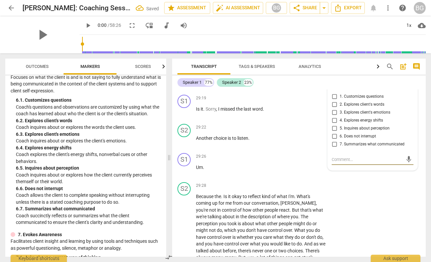
click at [333, 109] on input "2. Explores client's words" at bounding box center [334, 105] width 11 height 8
click at [347, 203] on div "S2 play_arrow pause 29:28 + Add competency keyboard_arrow_right Because the . I…" at bounding box center [298, 258] width 253 height 159
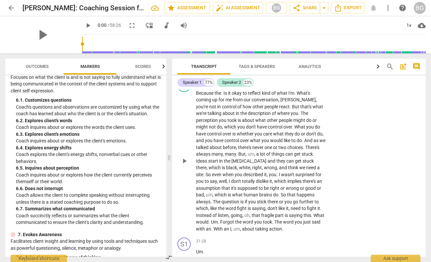
scroll to position [2631, 0]
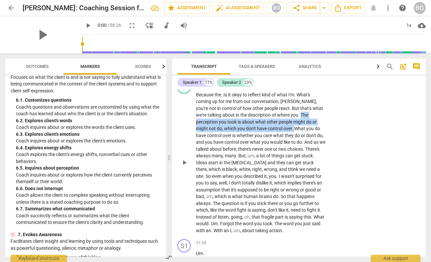
drag, startPoint x: 275, startPoint y: 127, endPoint x: 245, endPoint y: 142, distance: 33.4
click at [245, 142] on p "Because the . Is it okay to reflect kind of what I'm . What's coming up for me …" at bounding box center [261, 162] width 130 height 143
click at [263, 133] on div "+" at bounding box center [262, 133] width 7 height 7
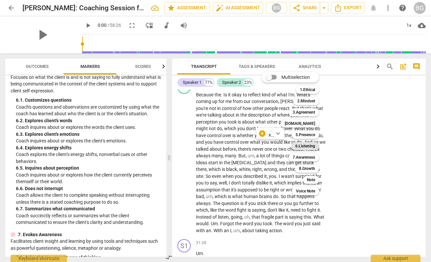
click at [310, 146] on b "6.Listening" at bounding box center [305, 146] width 20 height 8
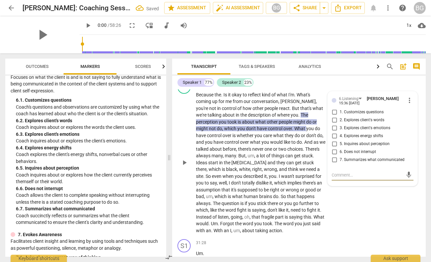
click at [334, 164] on input "7. Summarizes what communicated" at bounding box center [334, 160] width 11 height 8
click at [219, 165] on span "start" at bounding box center [213, 162] width 11 height 5
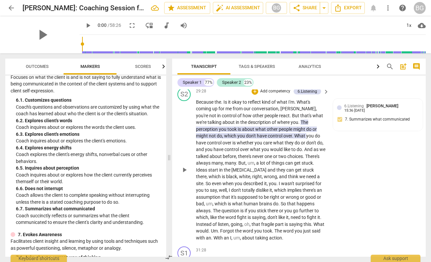
scroll to position [2618, 0]
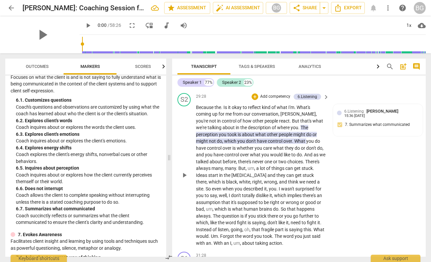
click at [300, 130] on span "The" at bounding box center [304, 127] width 8 height 5
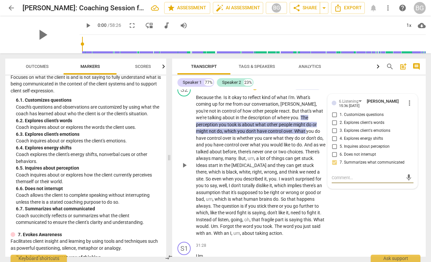
scroll to position [2628, 0]
click at [209, 133] on span "might" at bounding box center [202, 130] width 13 height 5
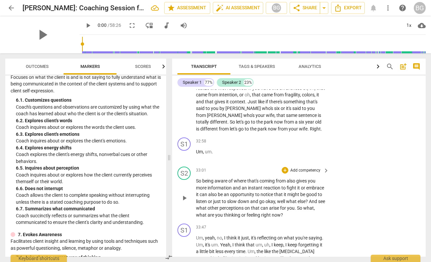
scroll to position [2874, 0]
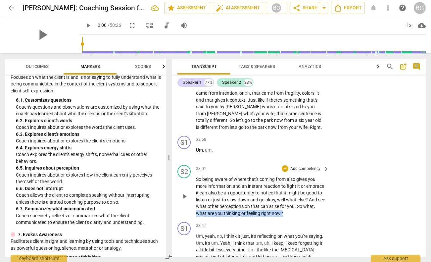
drag, startPoint x: 290, startPoint y: 228, endPoint x: 193, endPoint y: 226, distance: 97.3
click at [193, 219] on div "S2 play_arrow pause 33:01 + Add competency keyboard_arrow_right So being aware …" at bounding box center [298, 190] width 253 height 57
click at [290, 217] on div "+" at bounding box center [288, 218] width 7 height 7
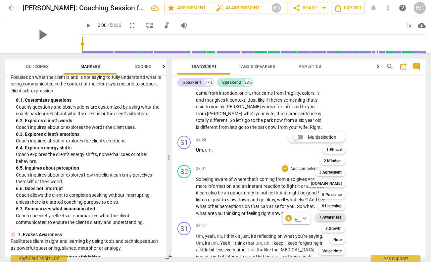
click at [332, 216] on b "7.Awareness" at bounding box center [330, 217] width 22 height 8
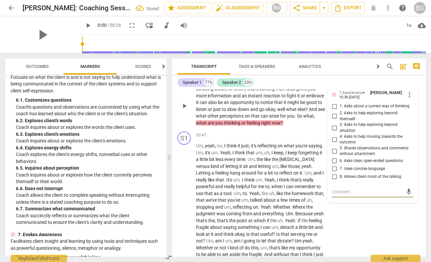
scroll to position [2952, 0]
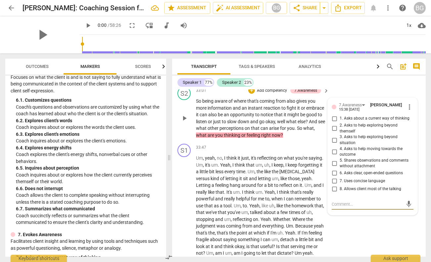
click at [334, 144] on input "3. Asks to help exploring beyond situation" at bounding box center [334, 140] width 11 height 8
click at [287, 131] on span "for" at bounding box center [283, 127] width 7 height 5
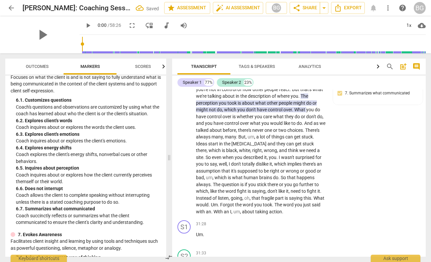
scroll to position [2651, 0]
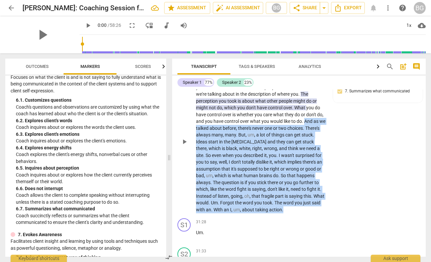
drag, startPoint x: 276, startPoint y: 135, endPoint x: 302, endPoint y: 220, distance: 89.4
click at [302, 213] on p "Because the . Is it okay to reflect kind of what I'm . What's coming up for me …" at bounding box center [261, 141] width 130 height 143
click at [262, 214] on div "+" at bounding box center [260, 214] width 7 height 7
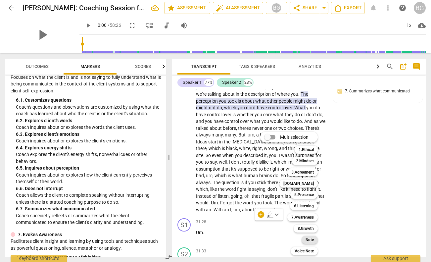
click at [310, 239] on b "Note" at bounding box center [309, 240] width 8 height 8
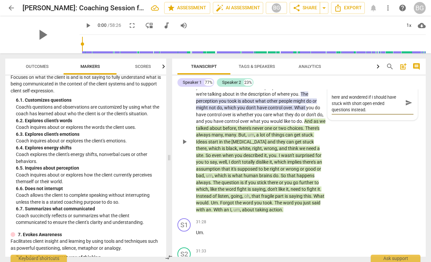
scroll to position [2651, 0]
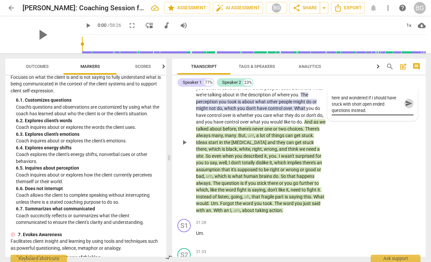
click at [409, 107] on span "send" at bounding box center [408, 103] width 7 height 7
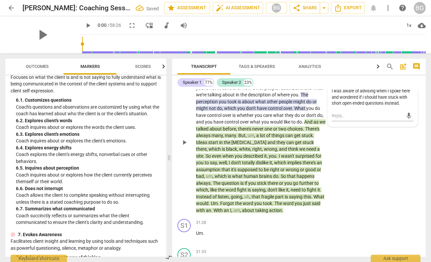
click at [347, 165] on div "S2 play_arrow pause 29:28 + Add competency 6.Listening Note keyboard_arrow_righ…" at bounding box center [298, 137] width 253 height 159
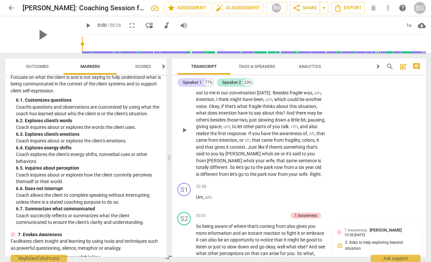
scroll to position [2828, 0]
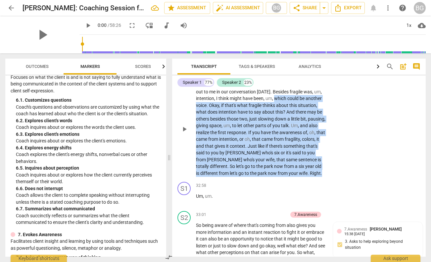
drag, startPoint x: 275, startPoint y: 112, endPoint x: 290, endPoint y: 187, distance: 76.4
click at [290, 176] on p "I forgot what it was . But that . That's the other word that stuck out to me in…" at bounding box center [261, 128] width 130 height 95
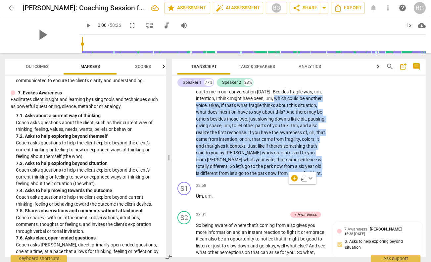
scroll to position [618, 0]
click at [294, 178] on div "+" at bounding box center [294, 178] width 7 height 7
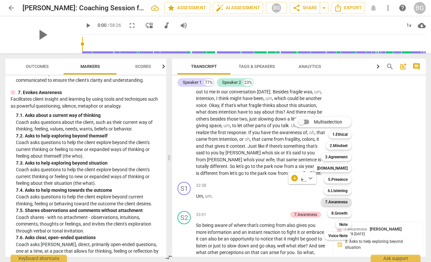
click at [338, 200] on b "7.Awareness" at bounding box center [336, 202] width 22 height 8
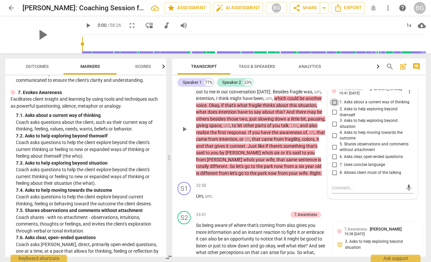
click at [334, 106] on input "1. Asks about a current way of thinking" at bounding box center [334, 102] width 11 height 8
click at [335, 128] on input "3. Asks to help exploring beyond situation" at bounding box center [334, 124] width 11 height 8
click at [334, 116] on input "2. Asks to help exploring beyond themself" at bounding box center [334, 112] width 11 height 8
click at [266, 189] on div "32:58 + Add competency keyboard_arrow_right" at bounding box center [263, 185] width 134 height 7
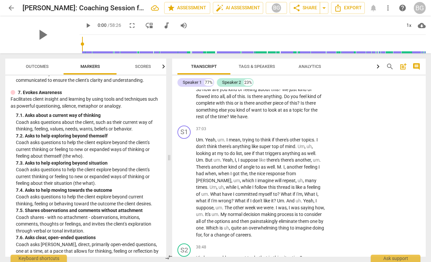
scroll to position [3316, 0]
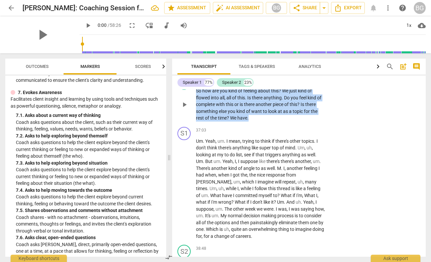
drag, startPoint x: 252, startPoint y: 131, endPoint x: 195, endPoint y: 104, distance: 63.9
click at [195, 104] on div "S2 play_arrow pause 36:43 + Add competency keyboard_arrow_right So how are you …" at bounding box center [298, 99] width 253 height 50
click at [255, 122] on div "+" at bounding box center [255, 122] width 7 height 7
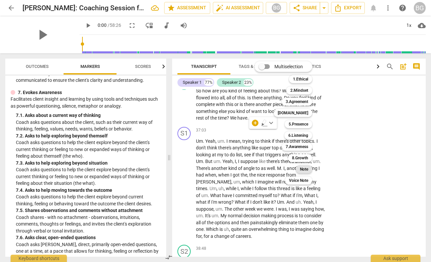
click at [305, 167] on b "Note" at bounding box center [304, 169] width 8 height 8
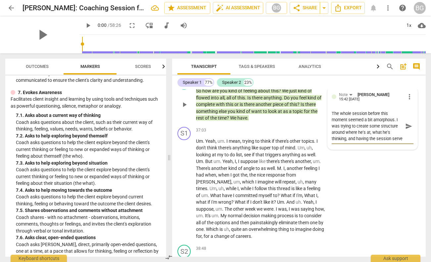
scroll to position [6, 0]
click at [408, 130] on span "send" at bounding box center [408, 125] width 7 height 7
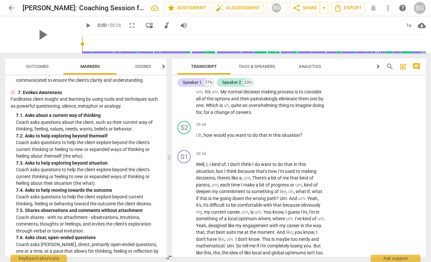
scroll to position [3444, 0]
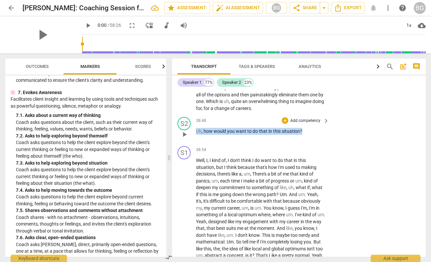
drag, startPoint x: 308, startPoint y: 142, endPoint x: 218, endPoint y: 136, distance: 90.2
click at [218, 136] on div "38:48 + Add competency keyboard_arrow_right Uh , how would you want to do that …" at bounding box center [263, 129] width 134 height 24
click at [307, 134] on div "+" at bounding box center [307, 136] width 7 height 7
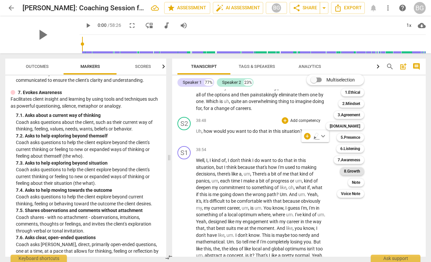
click at [358, 169] on b "8.Growth" at bounding box center [352, 171] width 16 height 8
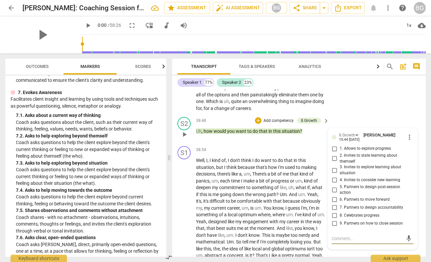
click at [335, 162] on input "2. Invites to state learning about themself" at bounding box center [334, 158] width 11 height 8
click at [337, 174] on input "3. Invites to explore learning about situation" at bounding box center [334, 170] width 11 height 8
click at [334, 203] on input "6. Partners to move forward" at bounding box center [334, 200] width 11 height 8
click at [336, 211] on input "7. Partners to design accountability" at bounding box center [334, 207] width 11 height 8
click at [341, 114] on div "S1 play_arrow pause 37:03 + Add competency keyboard_arrow_right Um . Yeah , um …" at bounding box center [298, 55] width 253 height 118
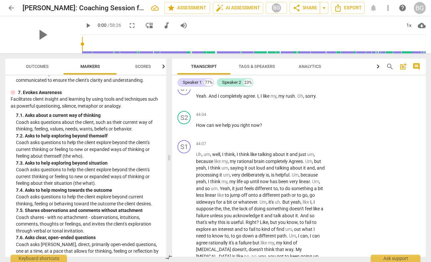
scroll to position [3956, 0]
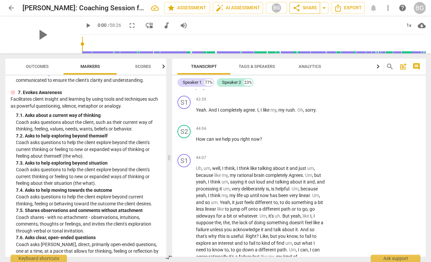
click at [303, 8] on span "share Share" at bounding box center [304, 8] width 24 height 8
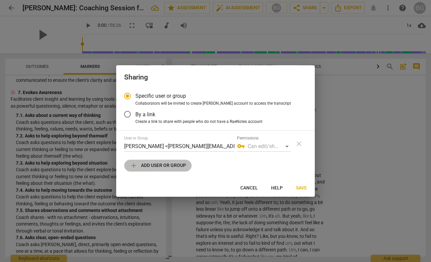
click at [161, 165] on span "add Add user or group" at bounding box center [158, 165] width 56 height 8
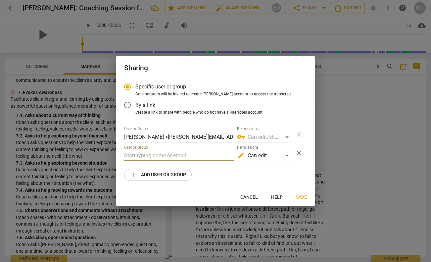
click at [147, 155] on input "text" at bounding box center [179, 155] width 110 height 11
drag, startPoint x: 148, startPoint y: 153, endPoint x: 91, endPoint y: 149, distance: 56.8
click at [124, 150] on input "[PERSON_NAME]" at bounding box center [179, 155] width 110 height 11
paste input "[PERSON_NAME][EMAIL_ADDRESS][DOMAIN_NAME]"
click at [292, 164] on div "User or Group [PERSON_NAME] <[PERSON_NAME][EMAIL_ADDRESS][DOMAIN_NAME]> Permiss…" at bounding box center [215, 153] width 183 height 54
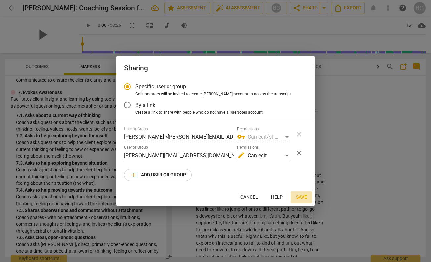
click at [304, 196] on span "Save" at bounding box center [301, 197] width 11 height 7
